Goal: Information Seeking & Learning: Learn about a topic

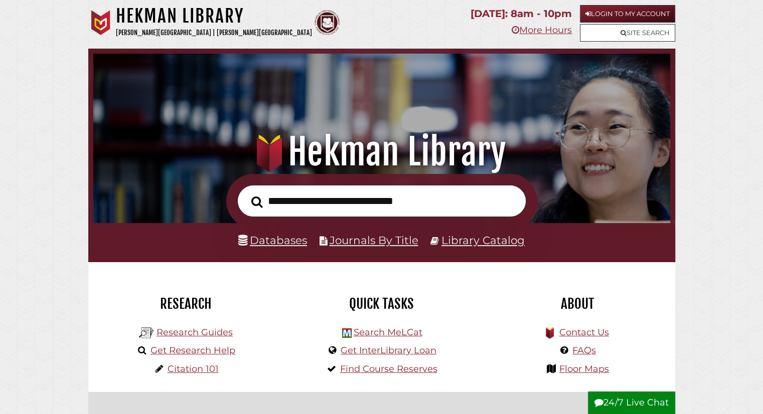
scroll to position [191, 572]
click at [271, 245] on link "Databases" at bounding box center [272, 240] width 69 height 13
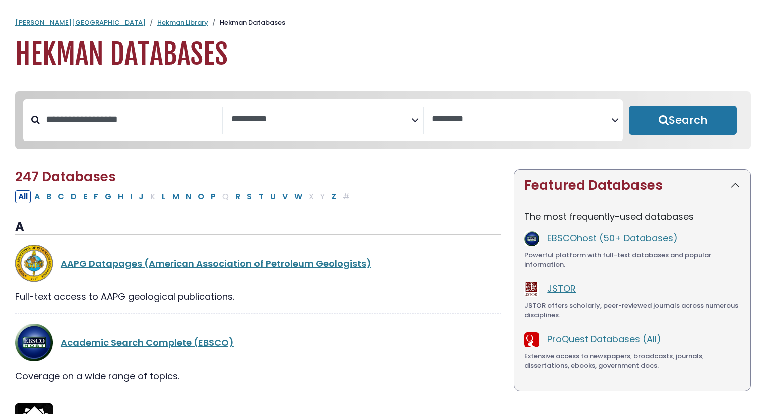
select select "Database Subject Filter"
select select "Database Vendors Filter"
click at [164, 110] on div "Search filters" at bounding box center [131, 120] width 183 height 26
click at [135, 128] on input "Search database by title or keyword" at bounding box center [131, 119] width 183 height 17
click at [303, 137] on div "**********" at bounding box center [323, 120] width 600 height 42
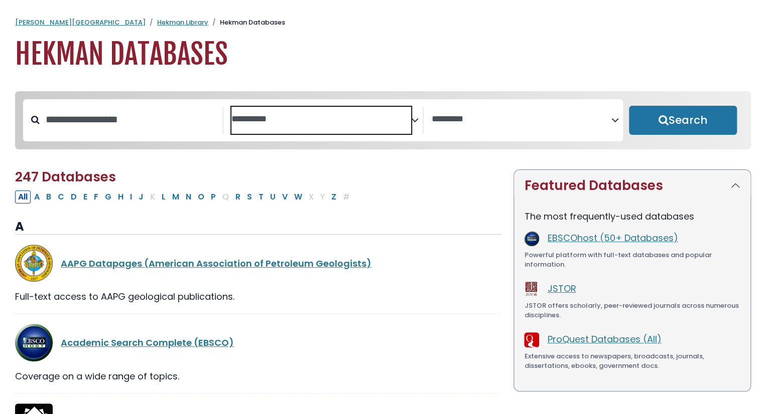
click at [315, 117] on textarea "Search" at bounding box center [321, 119] width 180 height 11
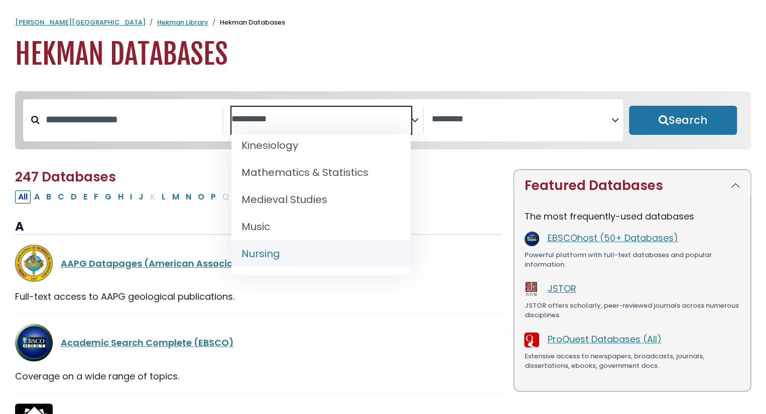
scroll to position [742, 0]
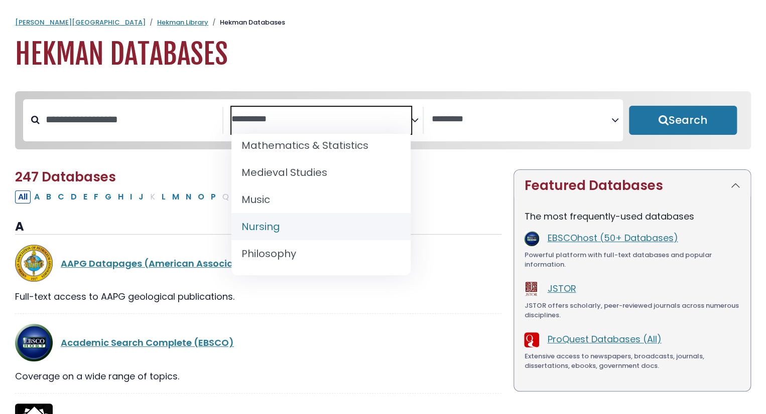
select select "*****"
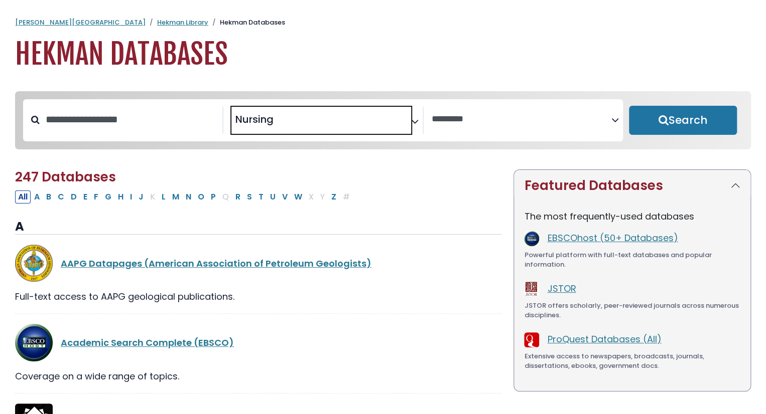
scroll to position [376, 0]
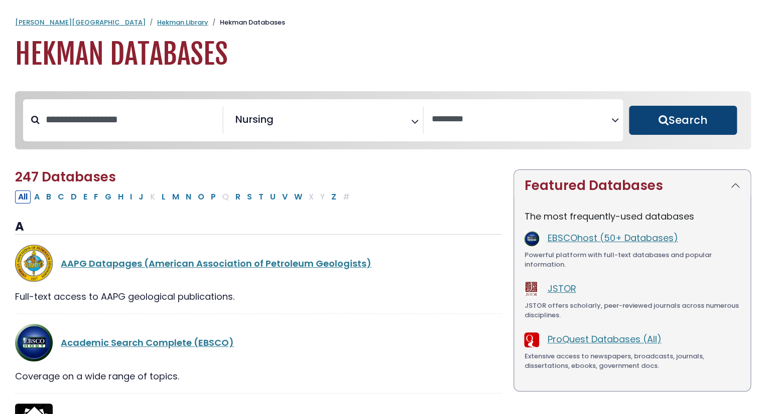
click at [688, 124] on button "Search" at bounding box center [683, 120] width 108 height 29
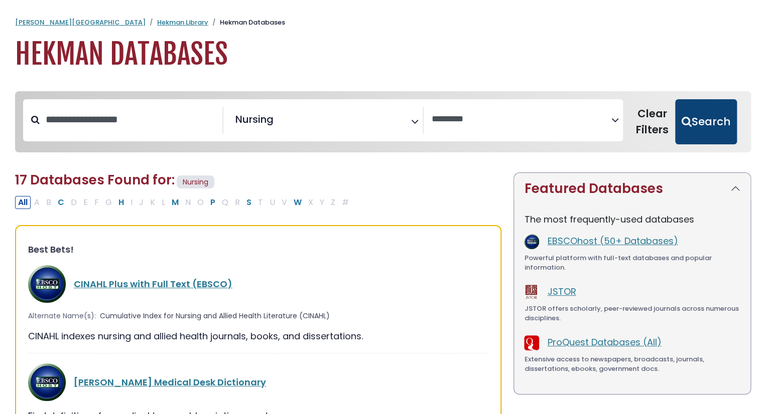
click at [708, 126] on button "Search" at bounding box center [706, 121] width 62 height 45
select select "Database Vendors Filter"
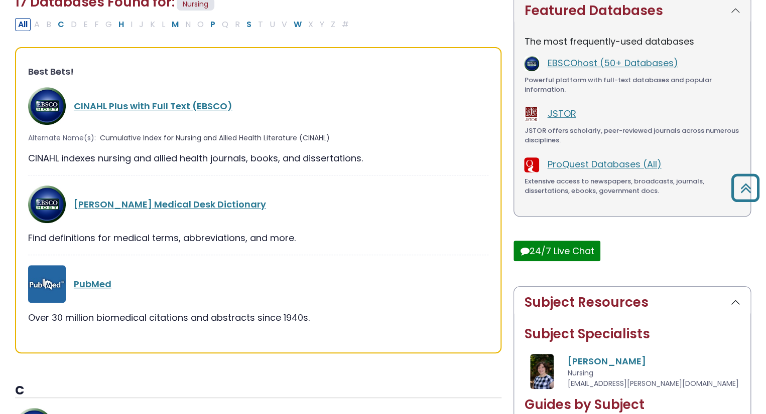
scroll to position [178, 0]
click at [185, 108] on link "CINAHL Plus with Full Text (EBSCO)" at bounding box center [153, 106] width 159 height 13
